Goal: Use online tool/utility

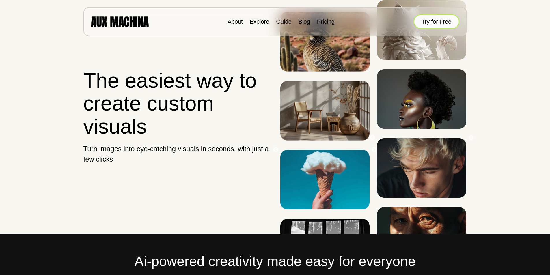
click at [439, 20] on button "Try for Free" at bounding box center [437, 21] width 46 height 14
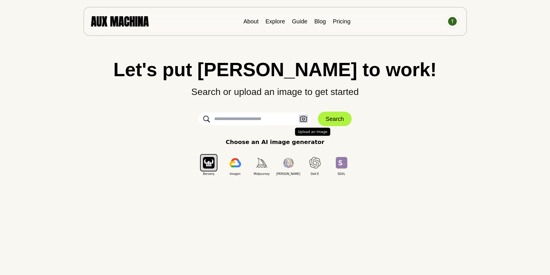
click at [303, 121] on icon "button" at bounding box center [303, 119] width 7 height 6
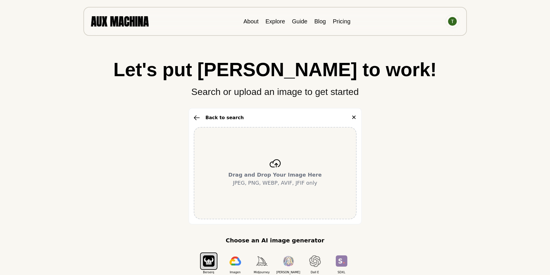
click at [283, 173] on b "Drag and Drop Your Image Here" at bounding box center [276, 175] width 94 height 6
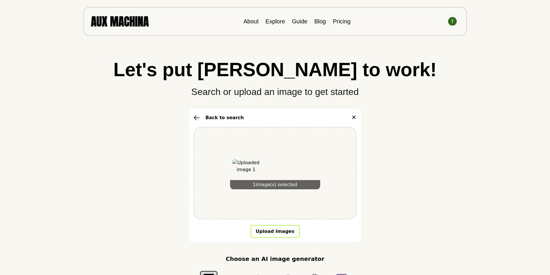
click at [272, 230] on button "Upload Images" at bounding box center [275, 231] width 49 height 13
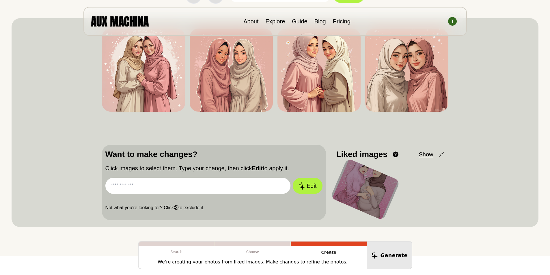
scroll to position [64, 0]
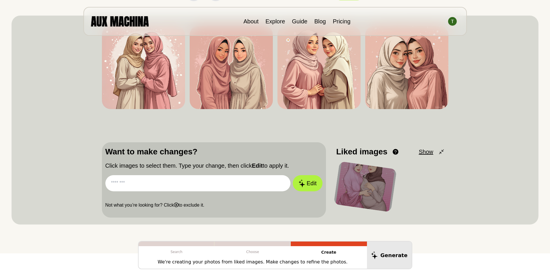
click at [196, 178] on input "text" at bounding box center [198, 183] width 186 height 16
